Goal: Information Seeking & Learning: Learn about a topic

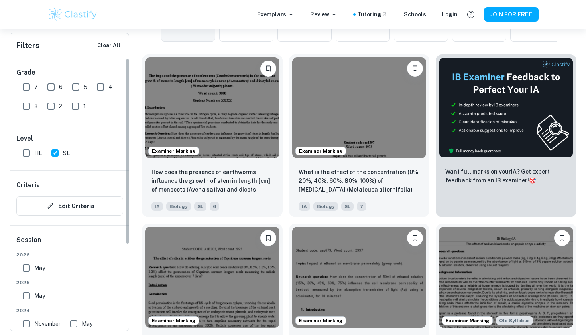
scroll to position [256, 0]
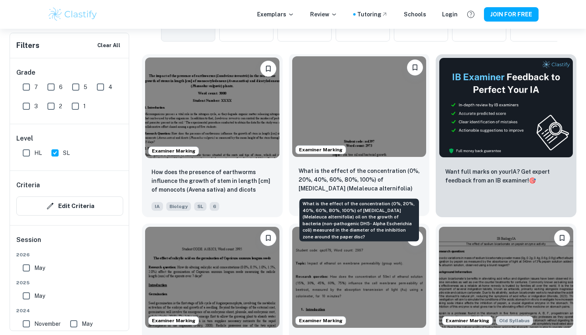
click at [366, 166] on p "What is the effect of the concentration (0%, 20%, 40%, 60%, 80%, 100%) of [MEDI…" at bounding box center [360, 179] width 122 height 27
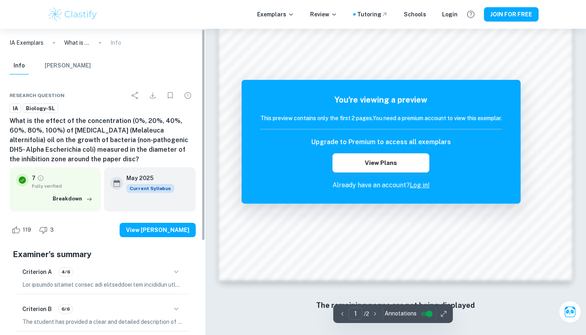
scroll to position [756, 0]
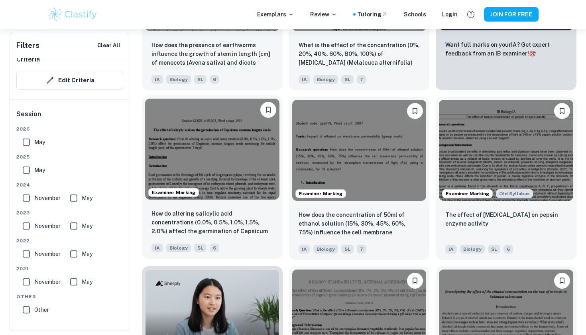
scroll to position [380, 0]
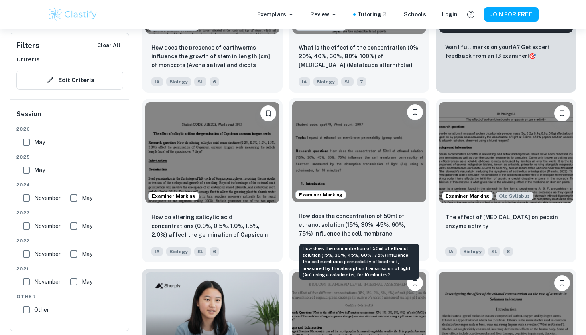
click at [313, 219] on p "How does the concentration of 50ml of ethanol solution (15%, 30%, 45%, 60%, 75%…" at bounding box center [360, 224] width 122 height 27
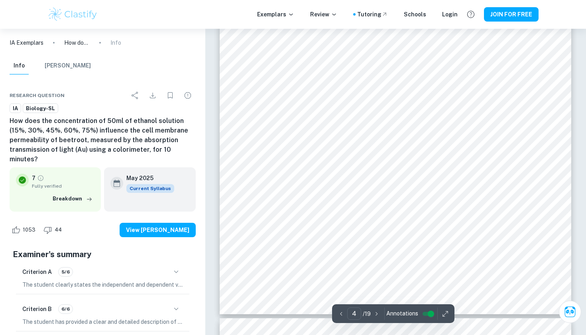
scroll to position [1841, 0]
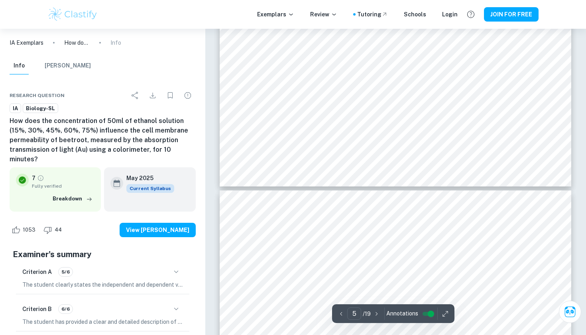
type input "6"
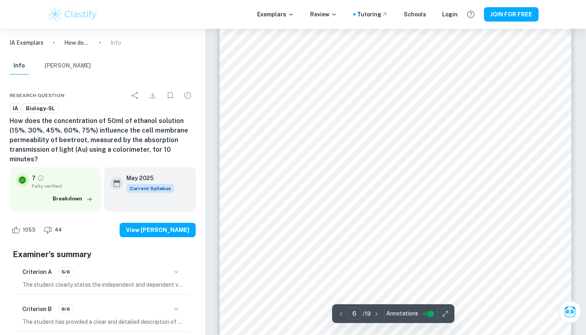
scroll to position [2681, 0]
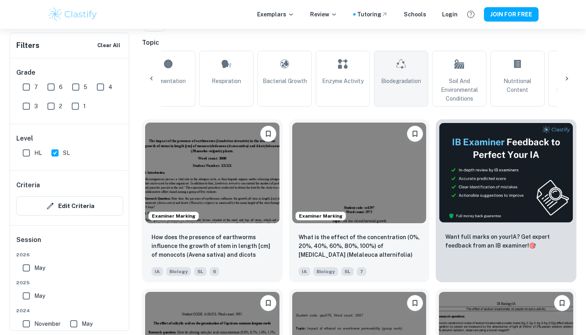
scroll to position [0, 314]
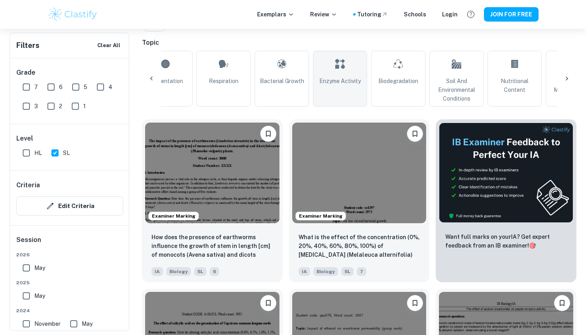
click at [329, 86] on link "Enzyme Activity" at bounding box center [340, 79] width 54 height 56
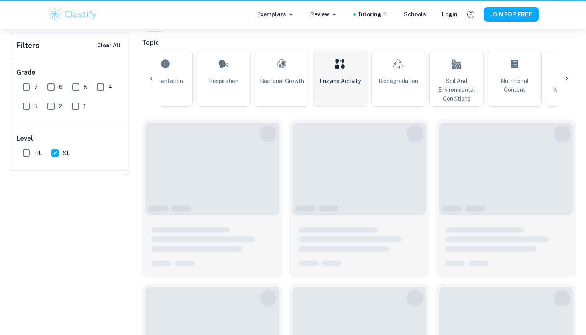
type input "Enzyme Activity"
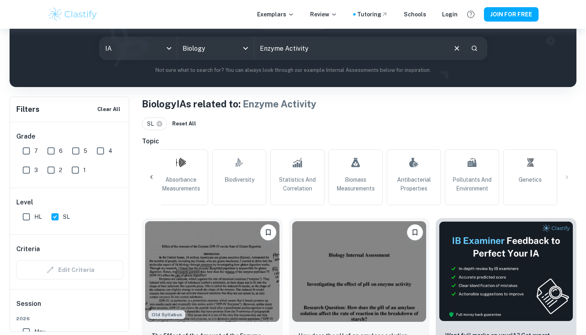
scroll to position [0, 706]
